Goal: Task Accomplishment & Management: Complete application form

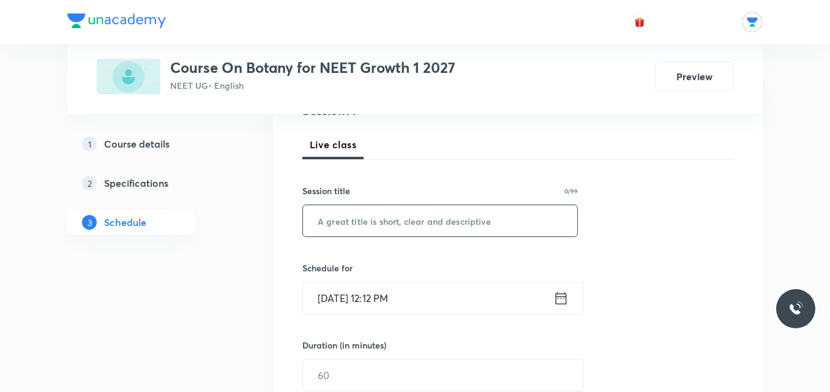
click at [403, 222] on input "text" at bounding box center [440, 220] width 274 height 31
type input "BOTANY"
click at [562, 298] on icon at bounding box center [560, 297] width 15 height 17
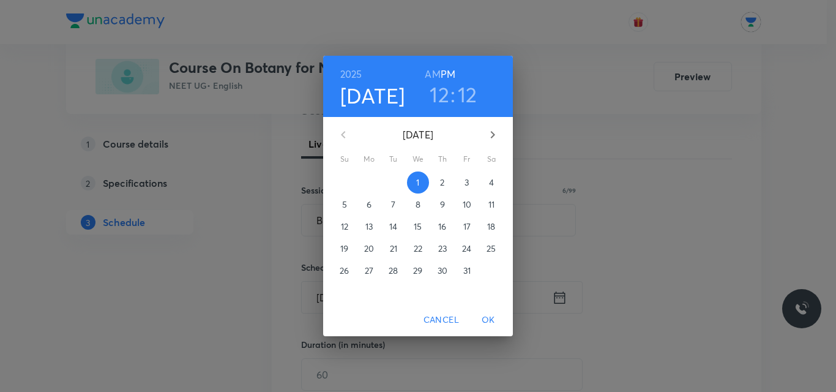
click at [471, 91] on h3 "12" at bounding box center [468, 94] width 20 height 26
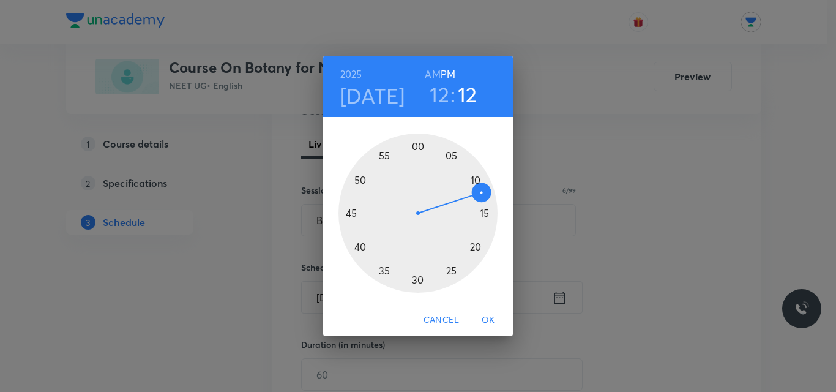
click at [483, 208] on div at bounding box center [417, 212] width 159 height 159
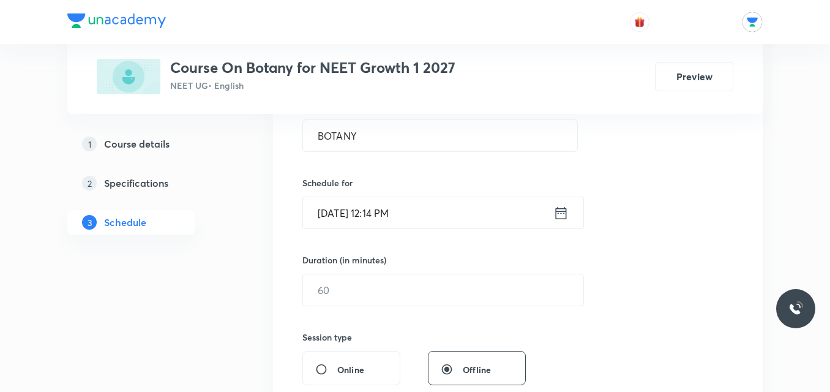
scroll to position [269, 0]
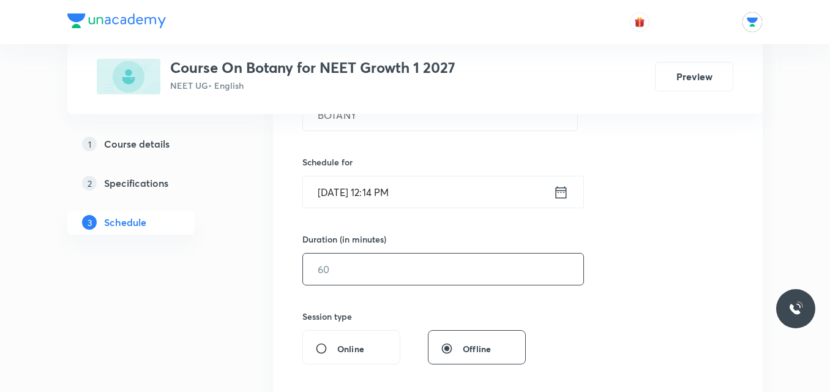
click at [439, 281] on input "text" at bounding box center [443, 268] width 280 height 31
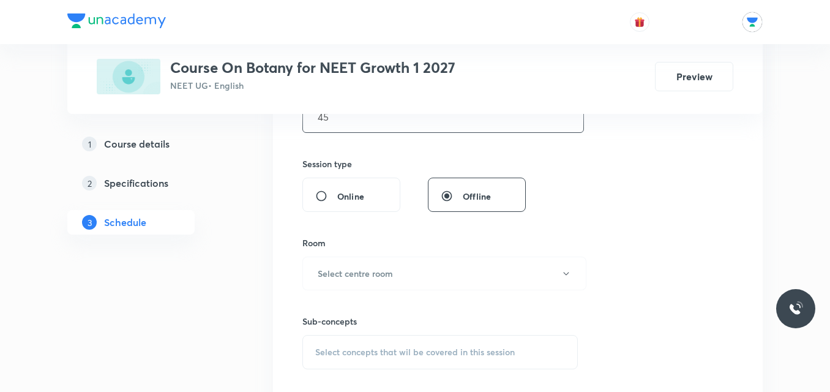
scroll to position [460, 0]
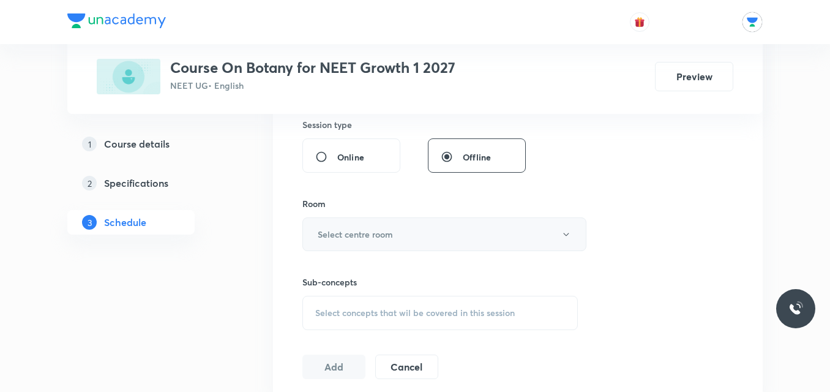
type input "45"
click at [466, 248] on button "Select centre room" at bounding box center [444, 234] width 284 height 34
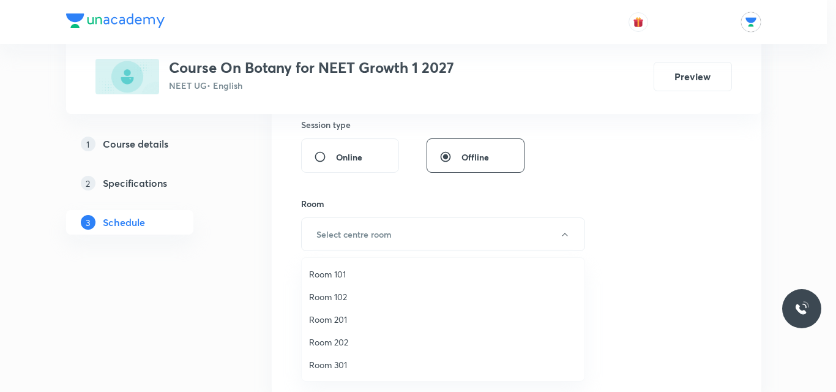
click at [311, 344] on span "Room 202" at bounding box center [443, 341] width 268 height 13
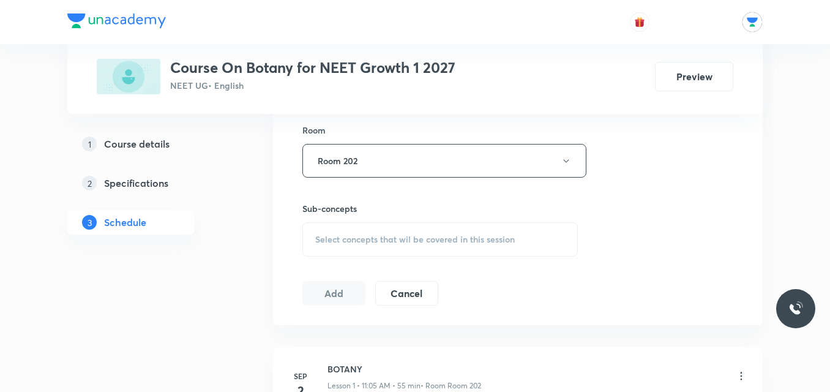
scroll to position [547, 0]
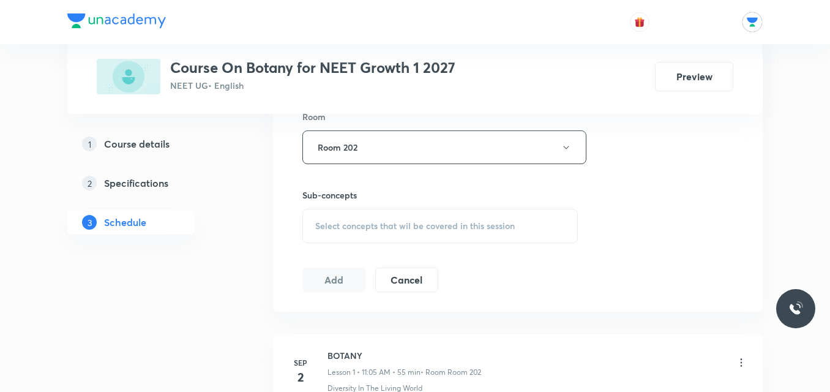
click at [514, 218] on div "Select concepts that wil be covered in this session" at bounding box center [439, 226] width 275 height 34
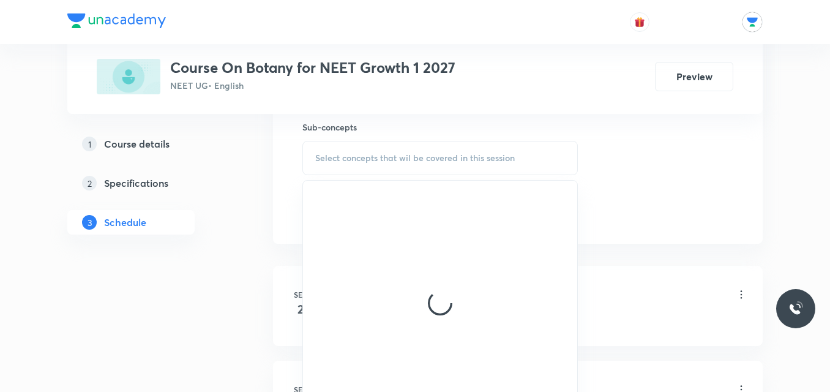
scroll to position [649, 0]
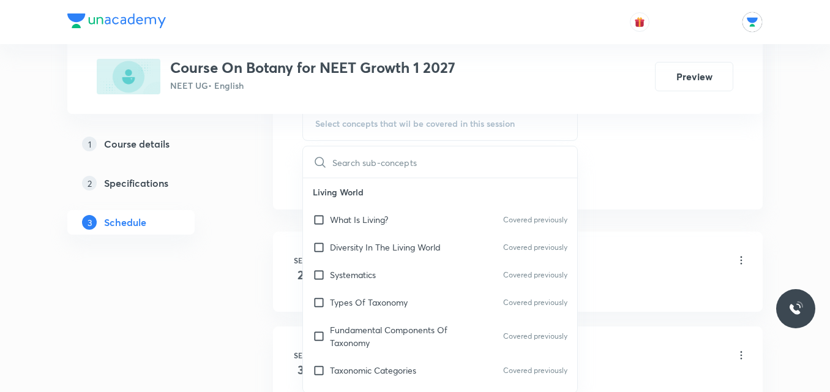
click at [389, 239] on div "Diversity In The Living World Covered previously" at bounding box center [440, 247] width 274 height 28
checkbox input "true"
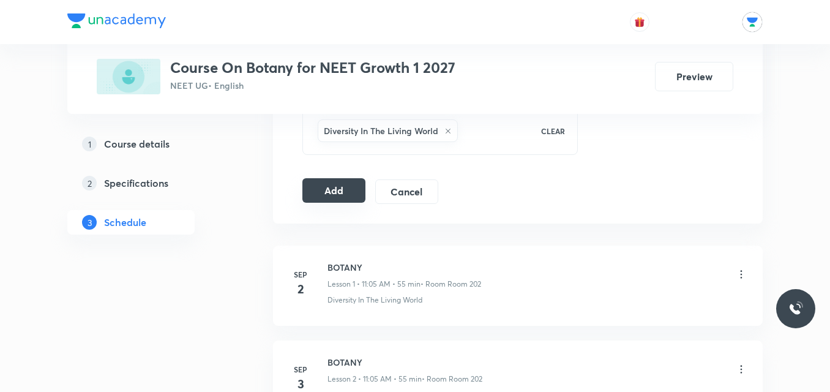
click at [352, 199] on button "Add" at bounding box center [333, 190] width 63 height 24
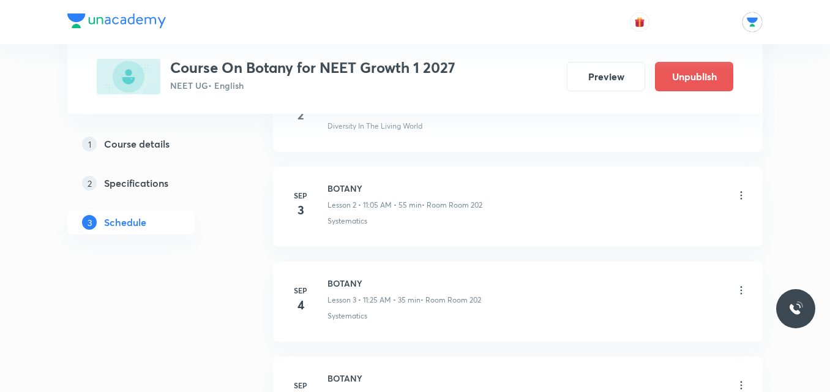
scroll to position [0, 0]
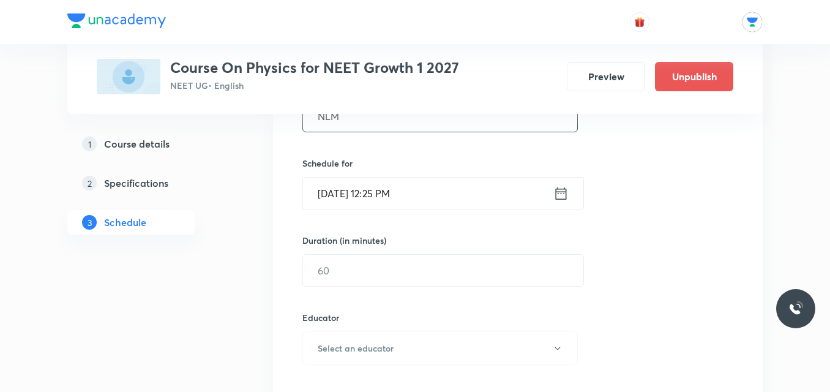
scroll to position [274, 0]
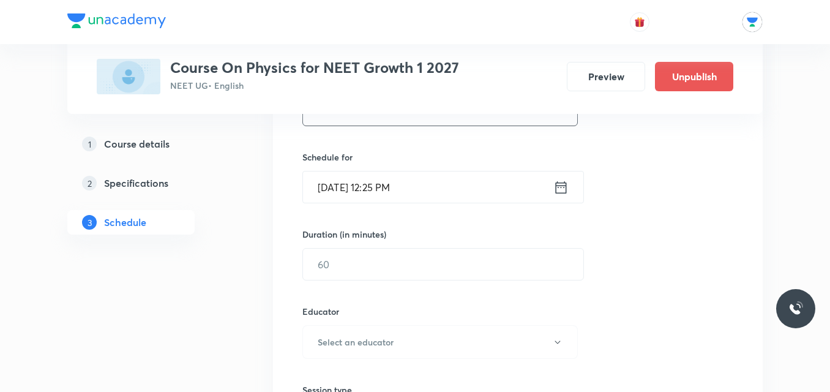
type input "NLM"
click at [558, 185] on icon at bounding box center [561, 187] width 11 height 12
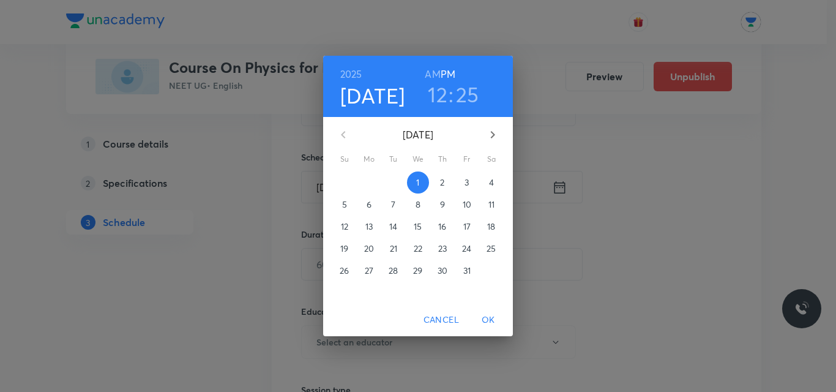
click at [437, 97] on h3 "12" at bounding box center [438, 94] width 20 height 26
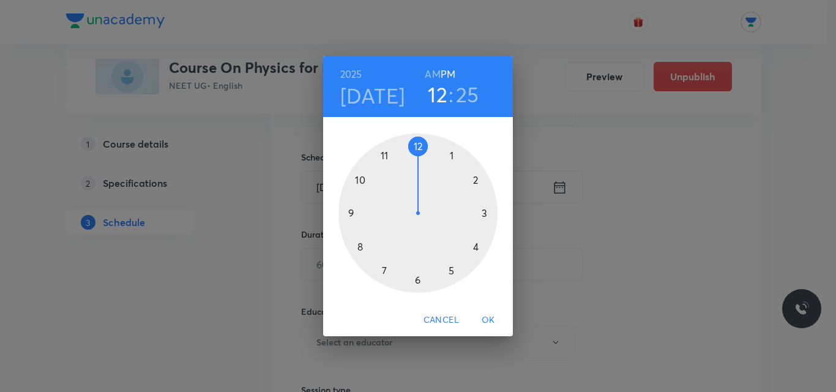
click at [453, 153] on div at bounding box center [417, 212] width 159 height 159
click at [360, 179] on div at bounding box center [417, 212] width 159 height 159
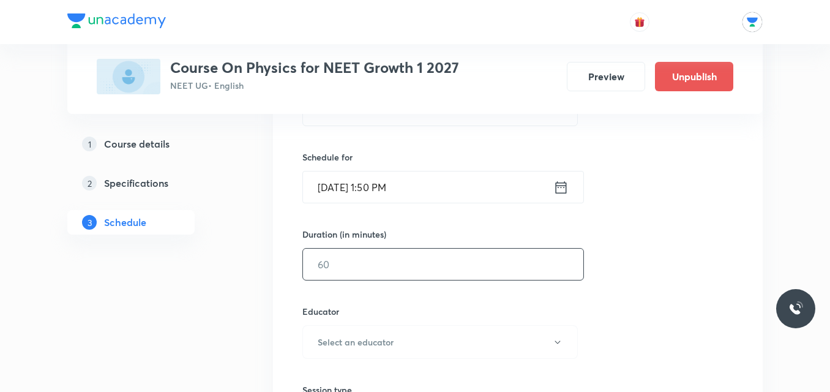
click at [359, 260] on input "text" at bounding box center [443, 263] width 280 height 31
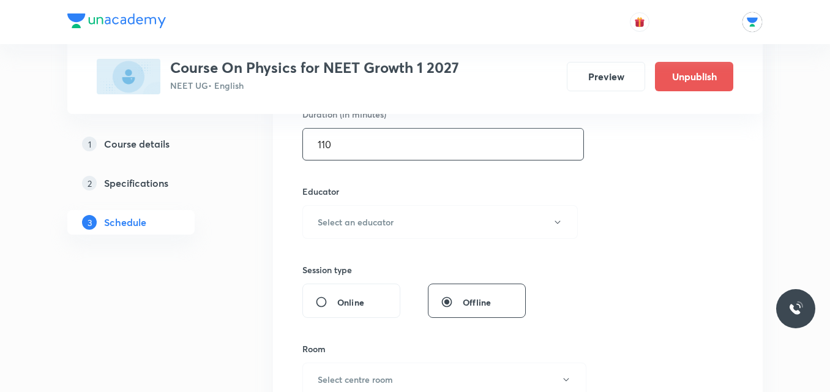
scroll to position [398, 0]
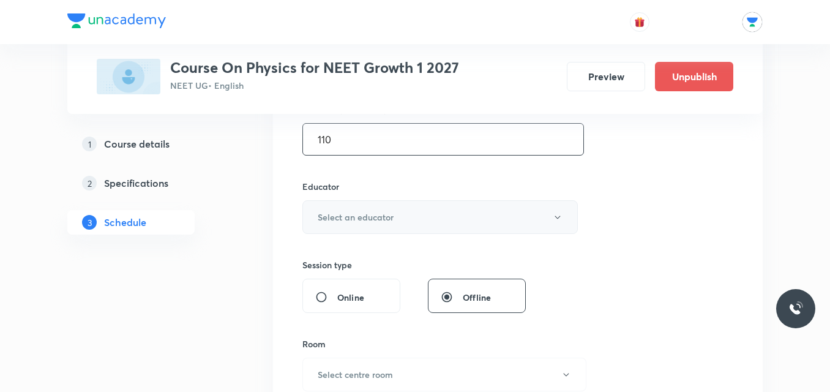
type input "110"
click at [408, 221] on button "Select an educator" at bounding box center [439, 217] width 275 height 34
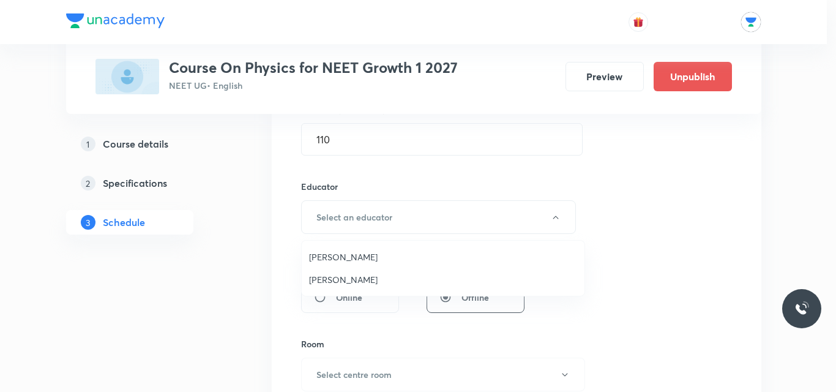
click at [352, 256] on span "Shailendra Singh" at bounding box center [443, 256] width 268 height 13
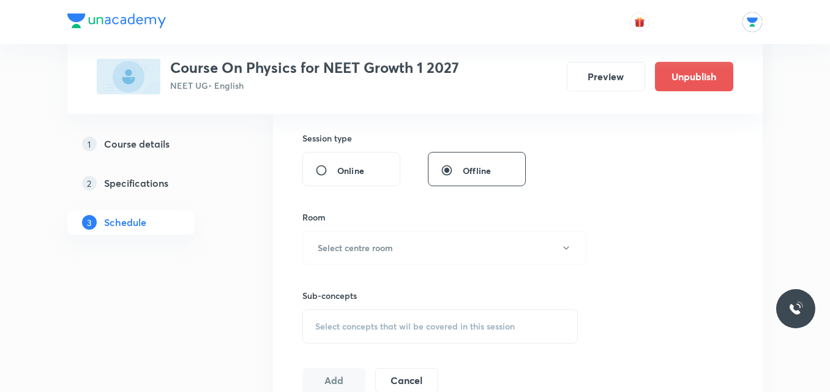
scroll to position [562, 0]
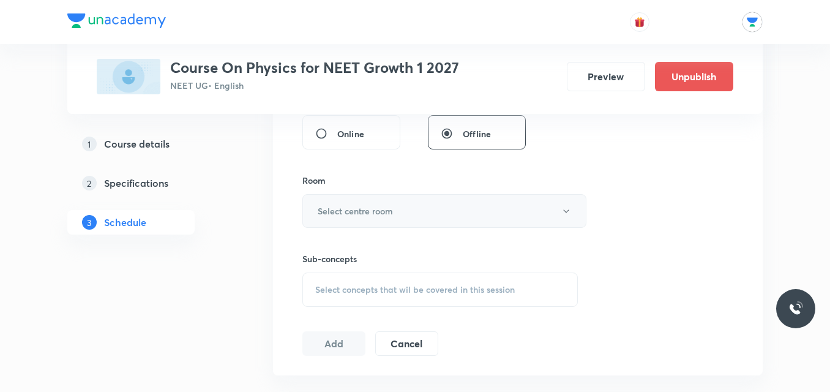
click at [519, 207] on button "Select centre room" at bounding box center [444, 211] width 284 height 34
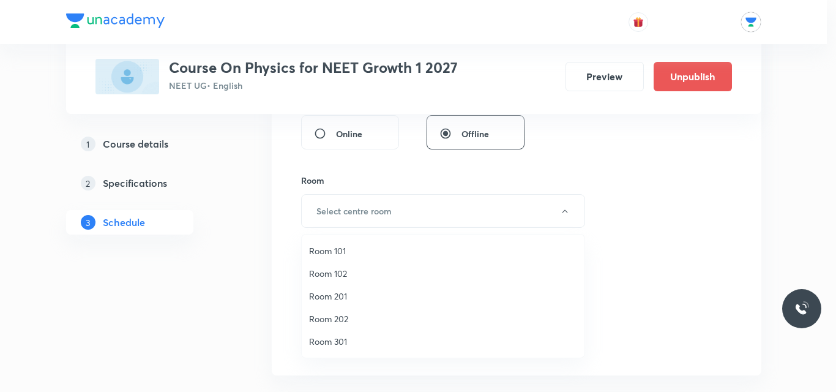
click at [315, 318] on span "Room 202" at bounding box center [443, 318] width 268 height 13
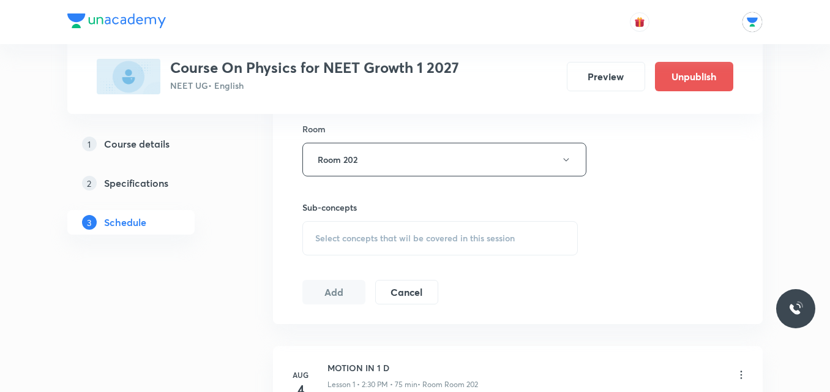
scroll to position [637, 0]
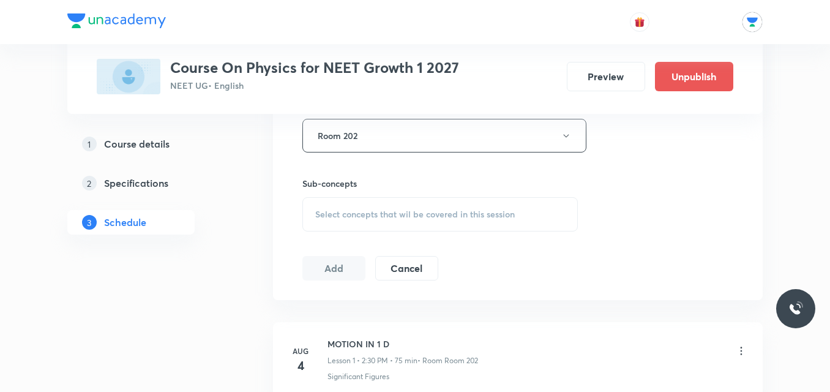
click at [546, 206] on div "Select concepts that wil be covered in this session" at bounding box center [439, 214] width 275 height 34
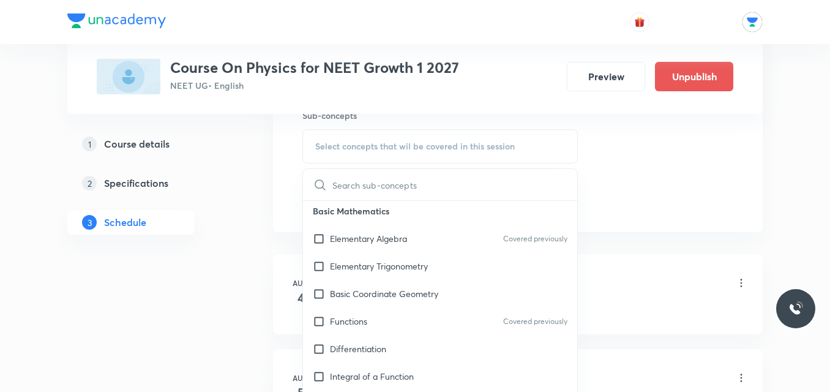
scroll to position [485, 0]
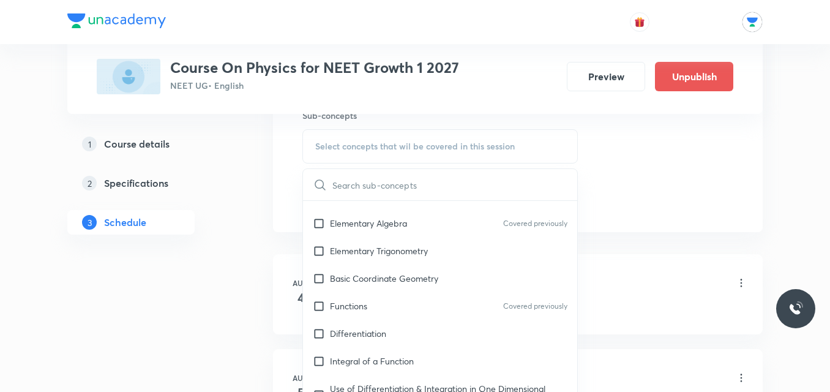
click at [434, 261] on div "Elementary Trigonometry" at bounding box center [440, 251] width 274 height 28
checkbox input "true"
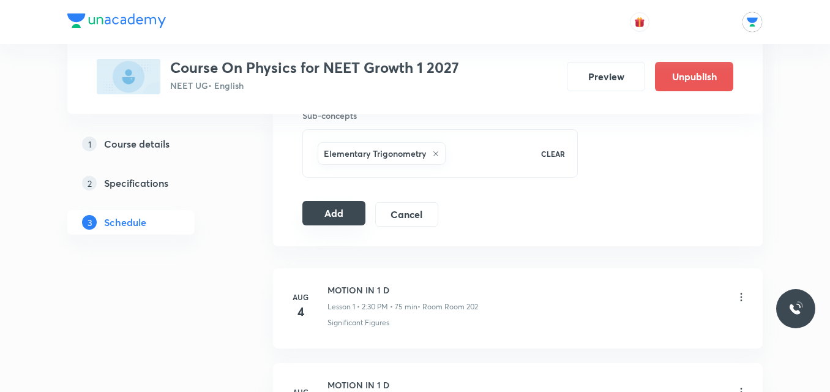
click at [322, 218] on button "Add" at bounding box center [333, 213] width 63 height 24
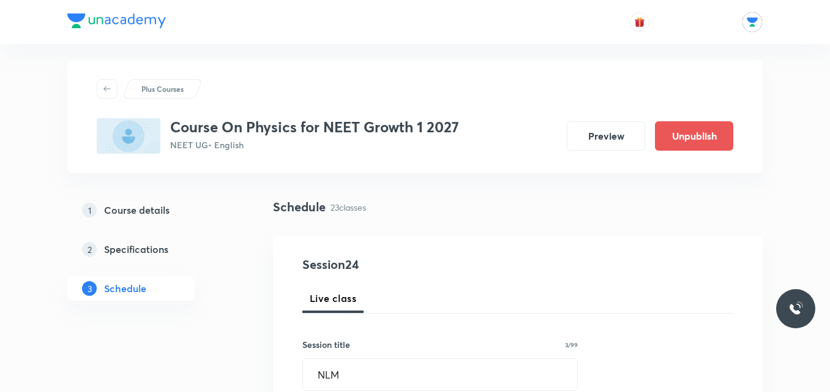
scroll to position [0, 0]
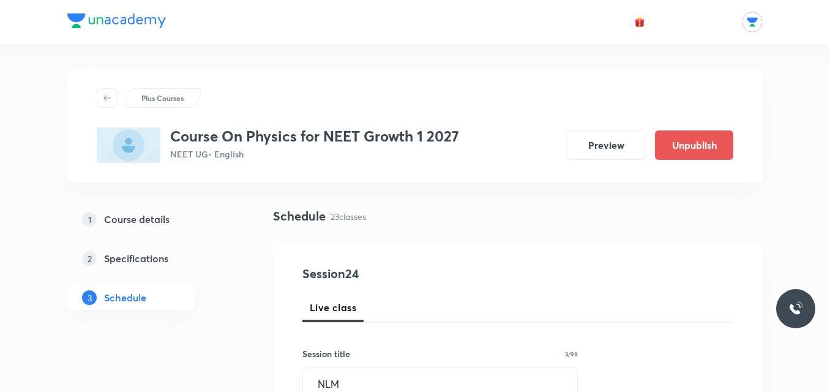
click at [314, 76] on div "Plus Courses Course On Physics for NEET Growth 1 2027 NEET UG • English Preview…" at bounding box center [414, 126] width 695 height 114
